Goal: Transaction & Acquisition: Purchase product/service

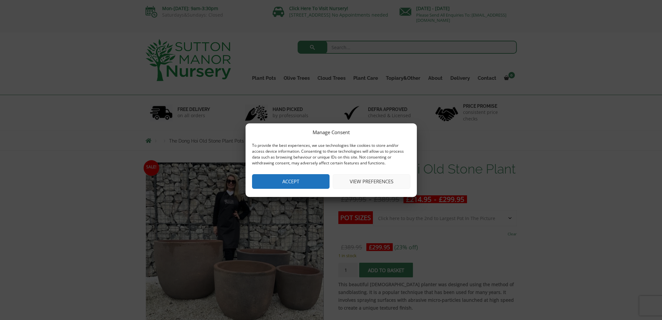
click at [287, 183] on button "Accept" at bounding box center [290, 181] width 77 height 15
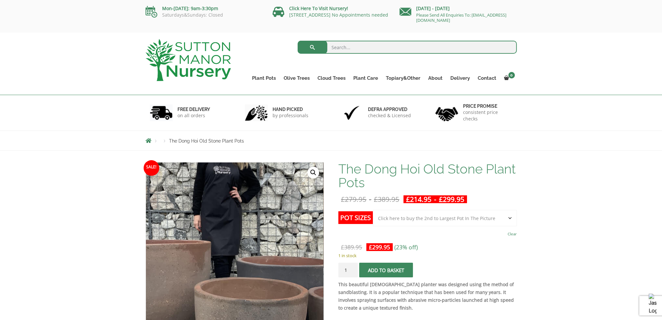
click at [229, 237] on img at bounding box center [232, 260] width 325 height 325
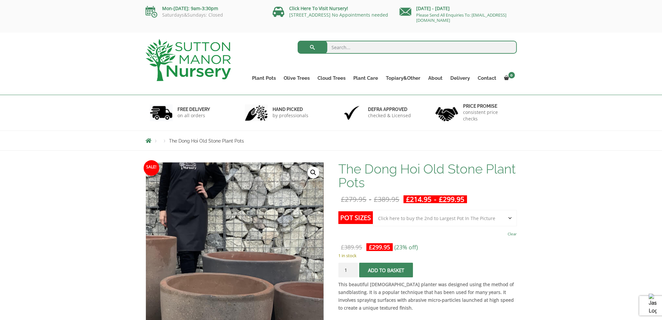
click at [269, 245] on img at bounding box center [197, 256] width 325 height 325
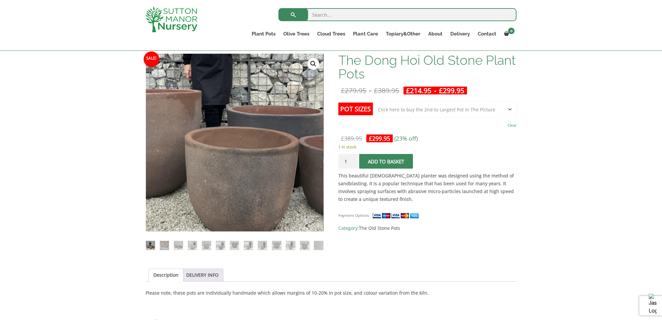
scroll to position [97, 0]
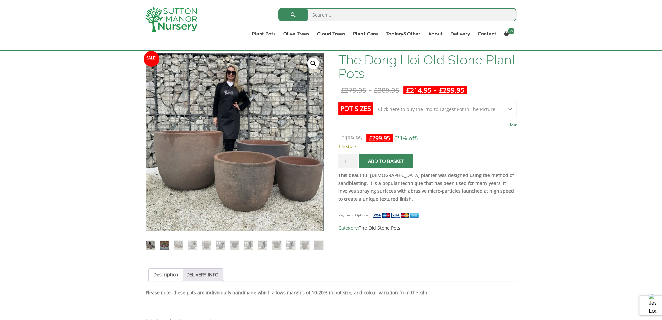
click at [164, 245] on img at bounding box center [164, 245] width 9 height 9
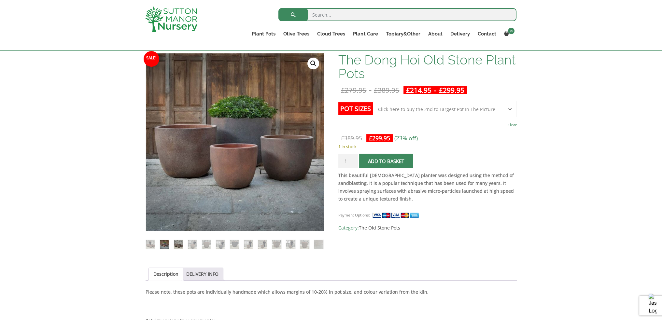
click at [180, 245] on img at bounding box center [178, 244] width 9 height 9
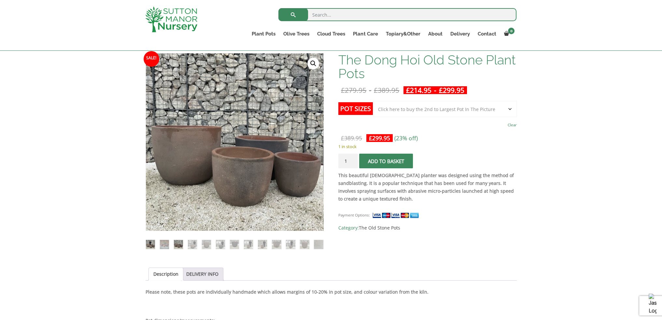
click at [150, 247] on img at bounding box center [150, 244] width 9 height 9
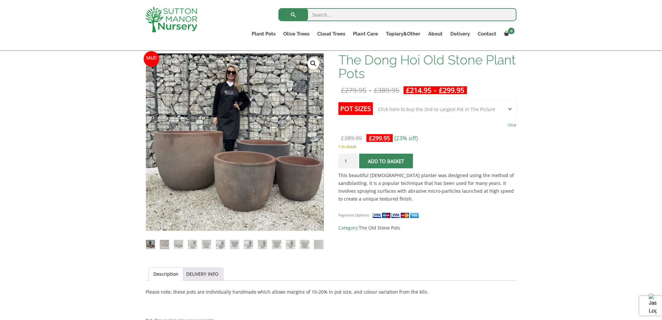
click at [284, 246] on ol at bounding box center [234, 240] width 178 height 19
click at [288, 246] on img at bounding box center [290, 244] width 9 height 9
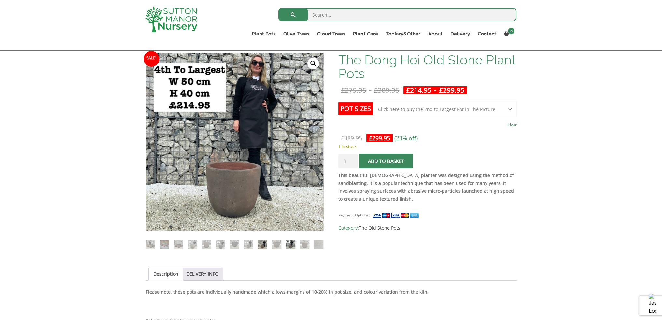
click at [262, 247] on img at bounding box center [262, 244] width 9 height 9
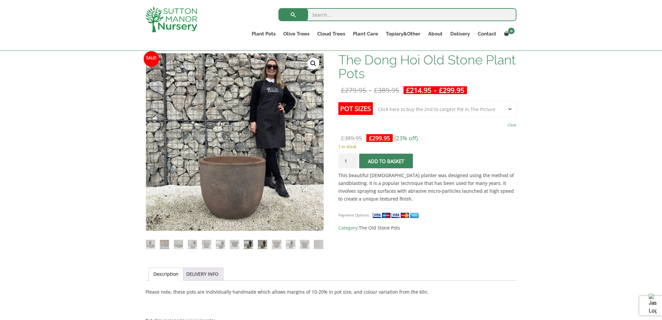
click at [249, 246] on img at bounding box center [248, 244] width 9 height 9
